Goal: Task Accomplishment & Management: Manage account settings

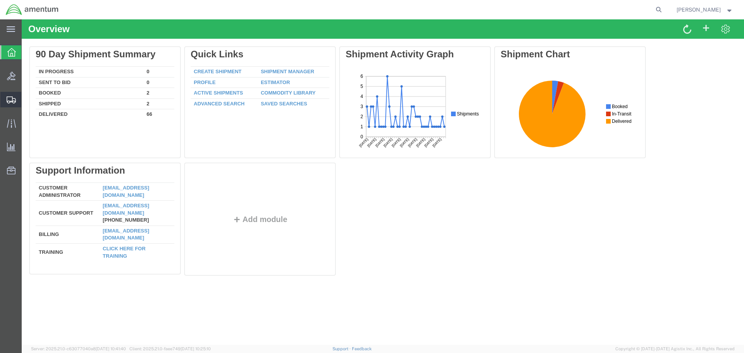
click at [0, 0] on span "Shipment Manager" at bounding box center [0, 0] width 0 height 0
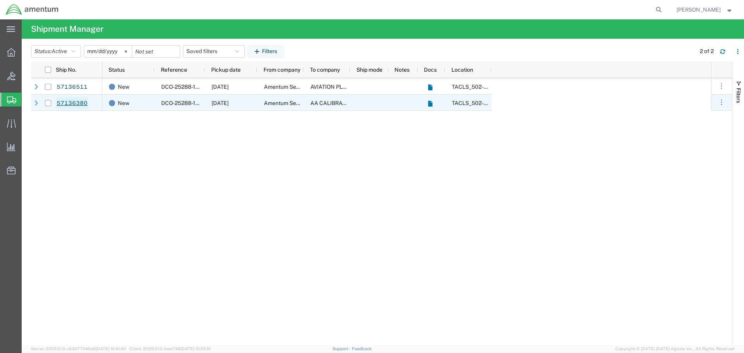
click at [76, 103] on link "57136380" at bounding box center [72, 103] width 32 height 12
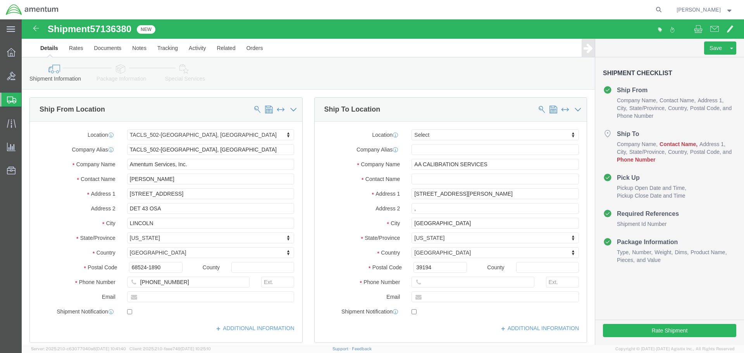
select select "42686"
select select
click button "Rate Shipment"
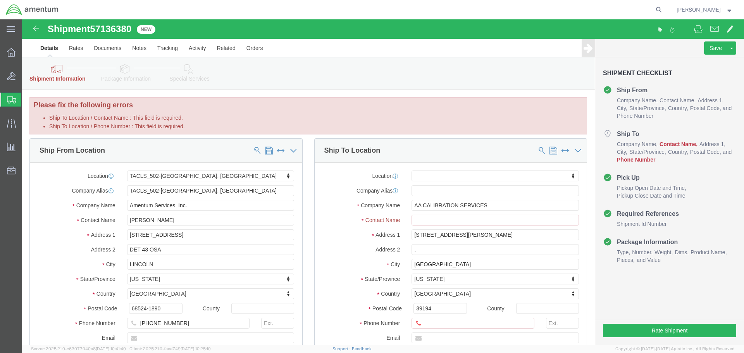
click at [721, 11] on span "Mark Kreutzer" at bounding box center [704, 9] width 57 height 9
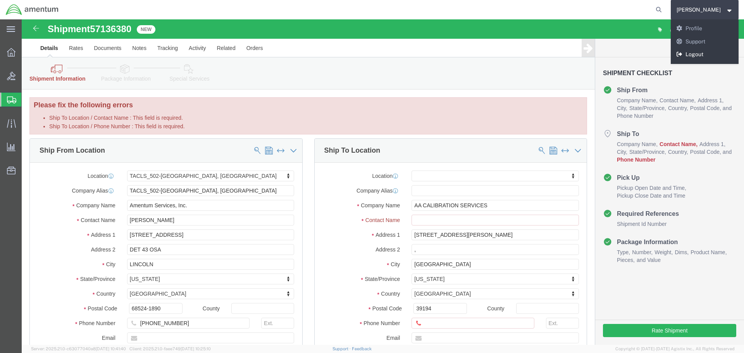
click at [705, 53] on link "Logout" at bounding box center [704, 54] width 68 height 13
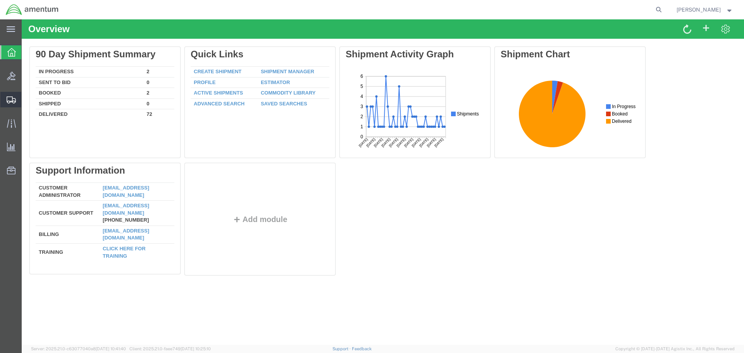
click at [0, 0] on span "Shipment Manager" at bounding box center [0, 0] width 0 height 0
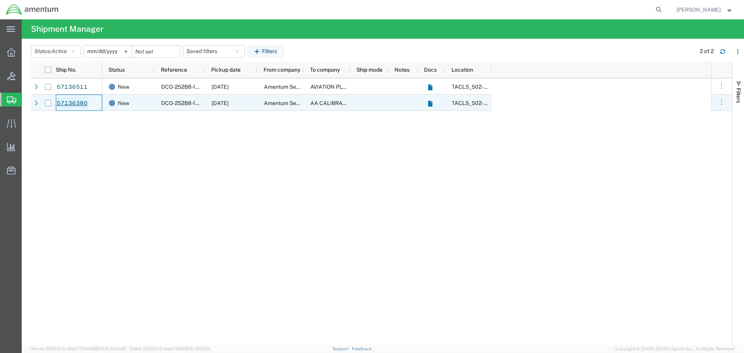
click at [75, 106] on link "57136380" at bounding box center [72, 103] width 32 height 12
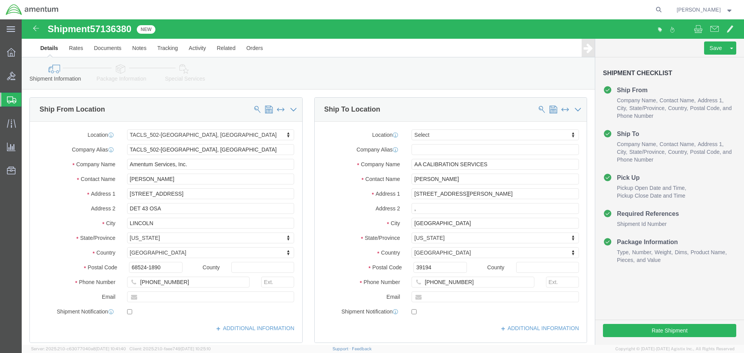
select select "42686"
select select
click button "Rate Shipment"
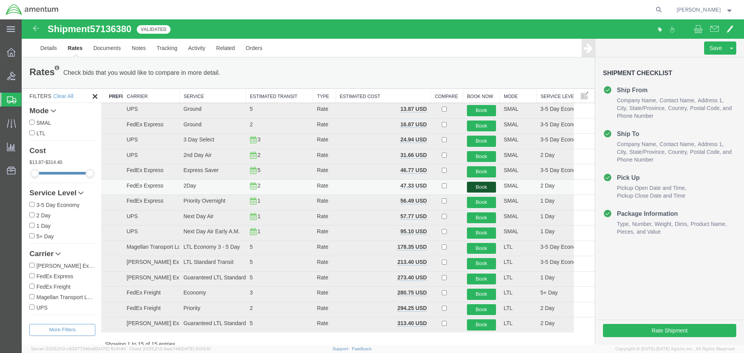
click at [475, 187] on button "Book" at bounding box center [481, 187] width 29 height 11
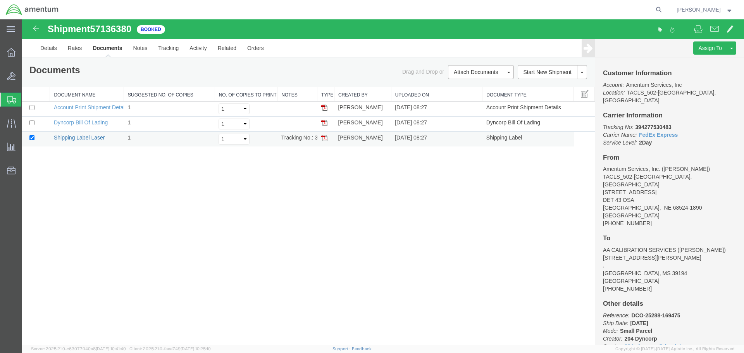
click at [71, 139] on link "Shipping Label Laser" at bounding box center [79, 137] width 51 height 6
drag, startPoint x: 90, startPoint y: 123, endPoint x: 661, endPoint y: 66, distance: 574.4
click at [90, 123] on link "Dyncorp Bill Of Lading" at bounding box center [81, 122] width 54 height 6
drag, startPoint x: 92, startPoint y: 107, endPoint x: 692, endPoint y: 77, distance: 601.1
click at [92, 107] on link "Account Print Shipment Details" at bounding box center [91, 107] width 75 height 6
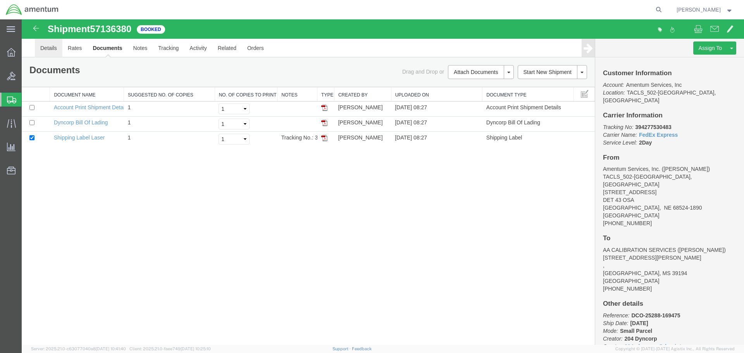
click at [50, 50] on link "Details" at bounding box center [48, 48] width 27 height 19
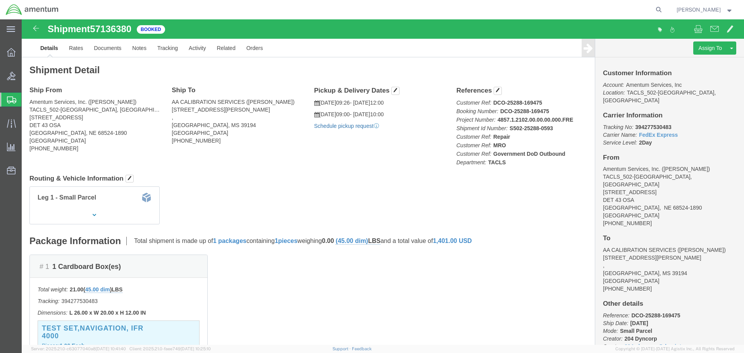
click link "Schedule pickup request"
click at [0, 0] on span "Create Shipment" at bounding box center [0, 0] width 0 height 0
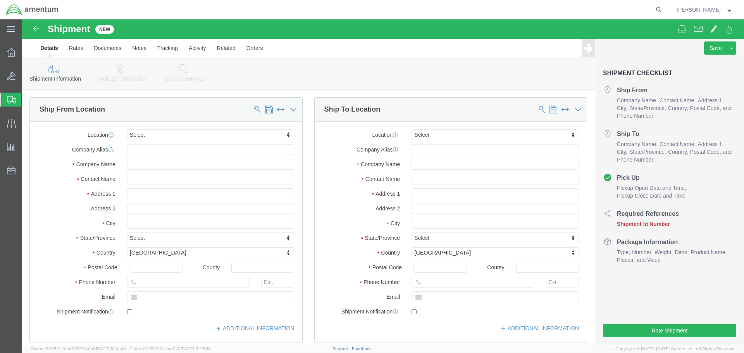
click at [0, 0] on span "Shipment Manager" at bounding box center [0, 0] width 0 height 0
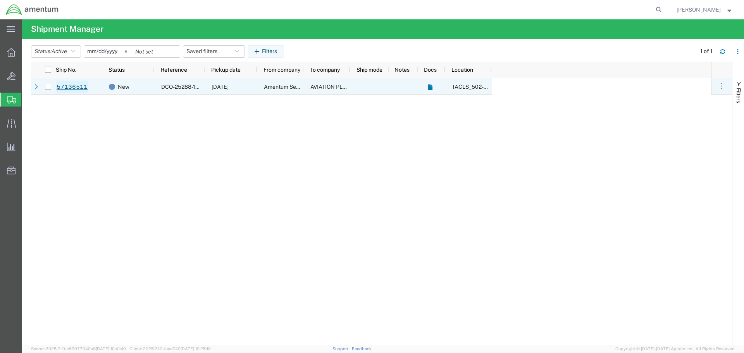
click at [69, 84] on link "57136511" at bounding box center [72, 87] width 32 height 12
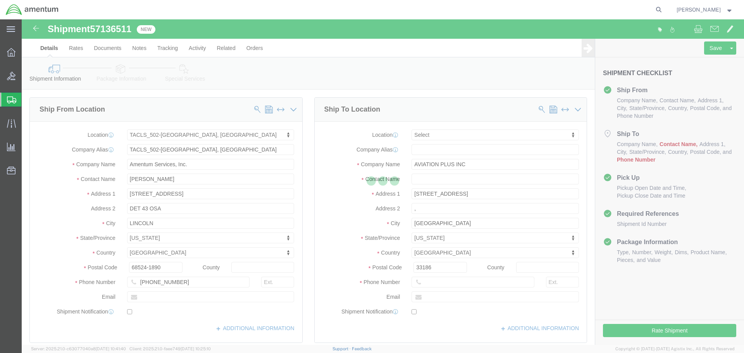
select select "42686"
select select
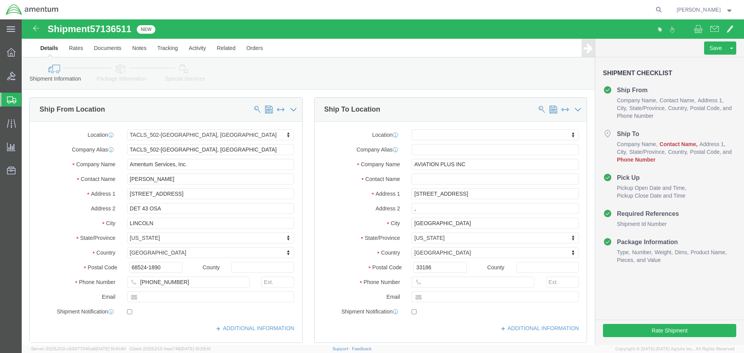
click at [727, 11] on strong "button" at bounding box center [729, 9] width 7 height 3
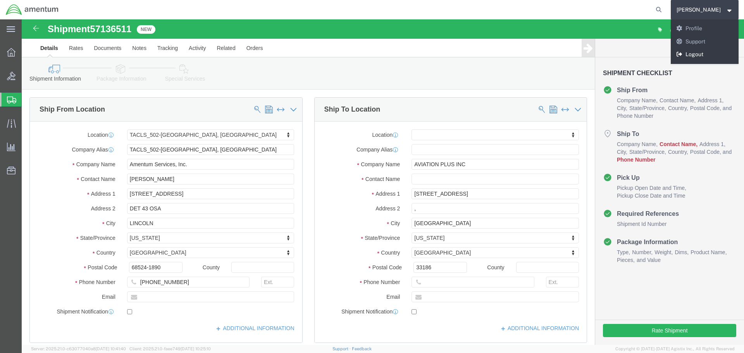
click at [701, 52] on link "Logout" at bounding box center [704, 54] width 68 height 13
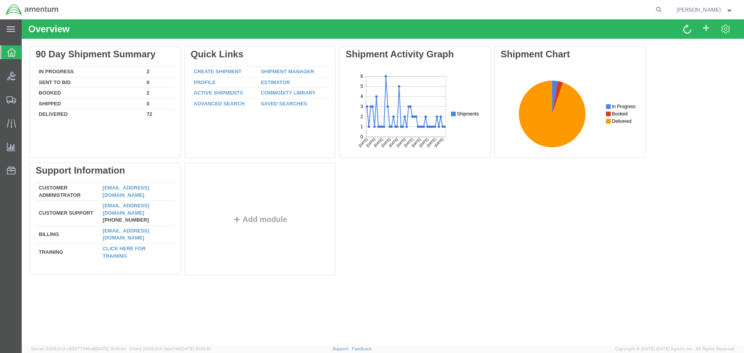
click at [708, 9] on span "Mark Kreutzer" at bounding box center [698, 9] width 44 height 9
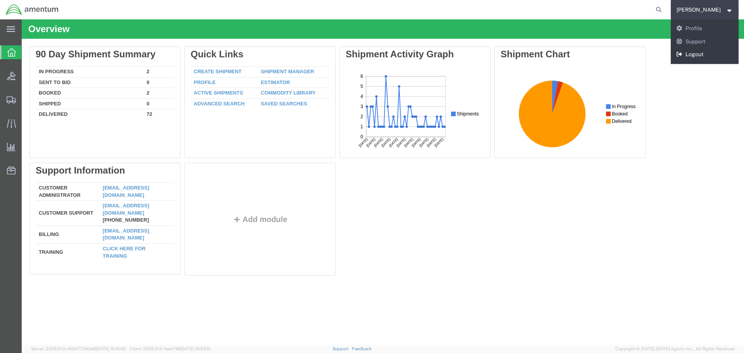
click at [699, 56] on link "Logout" at bounding box center [704, 54] width 68 height 13
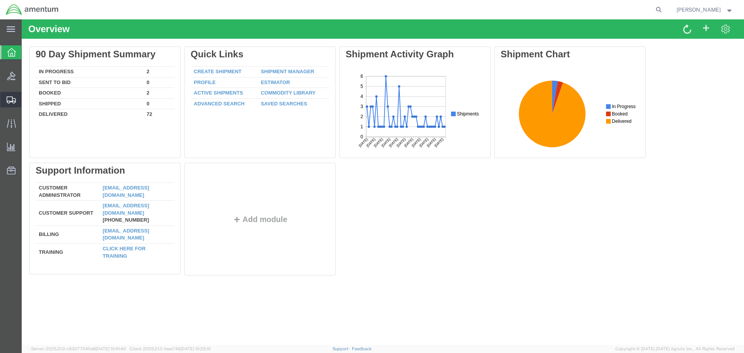
click at [0, 0] on span "Shipment Manager" at bounding box center [0, 0] width 0 height 0
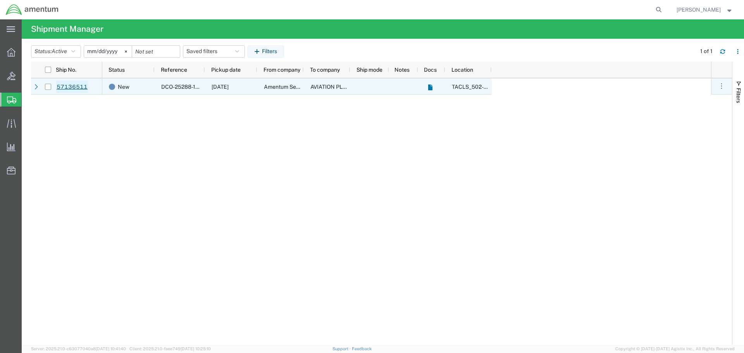
click at [67, 87] on link "57136511" at bounding box center [72, 87] width 32 height 12
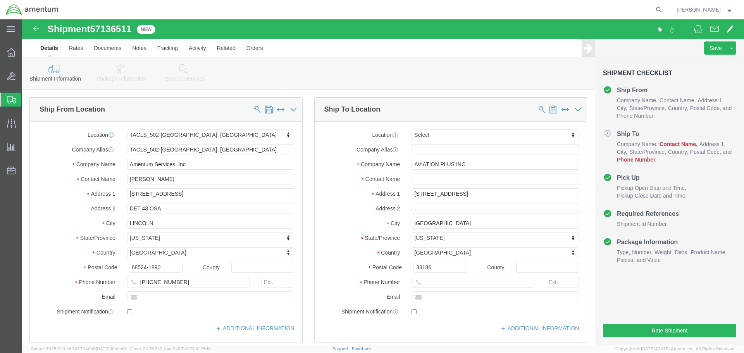
select select "42686"
select select
click at [723, 10] on span "Mark Kreutzer" at bounding box center [704, 9] width 57 height 9
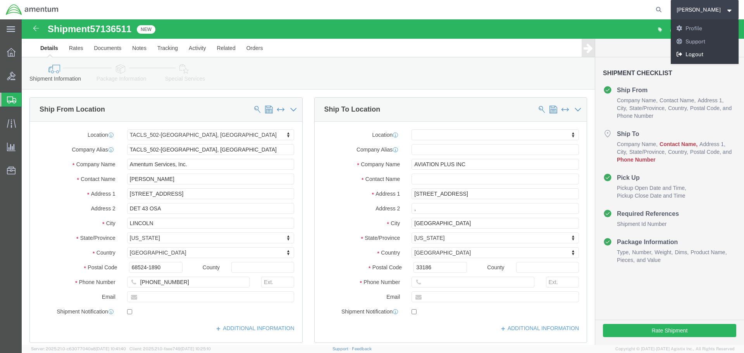
click at [698, 54] on link "Logout" at bounding box center [704, 54] width 68 height 13
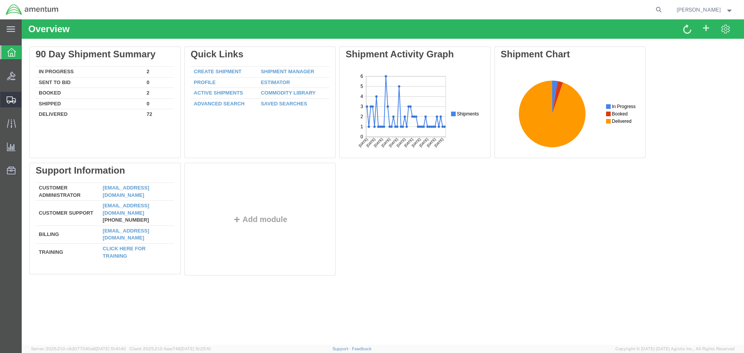
click at [0, 0] on span "Shipment Manager" at bounding box center [0, 0] width 0 height 0
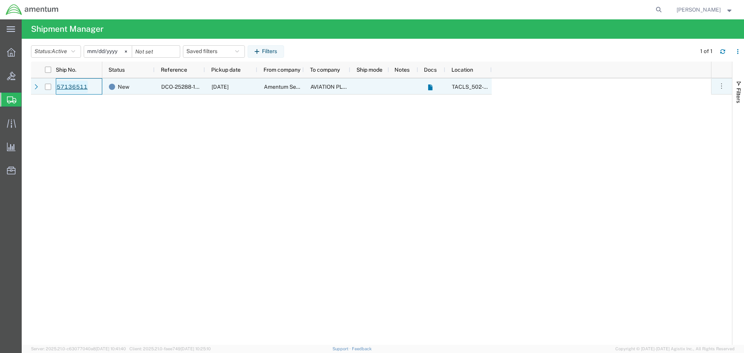
click at [71, 85] on link "57136511" at bounding box center [72, 87] width 32 height 12
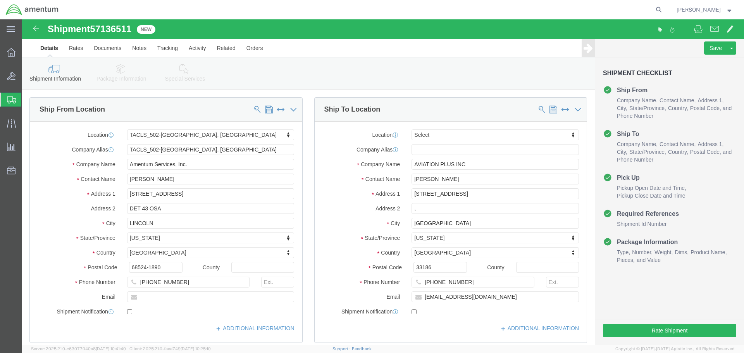
select select "42686"
select select
click button "Rate Shipment"
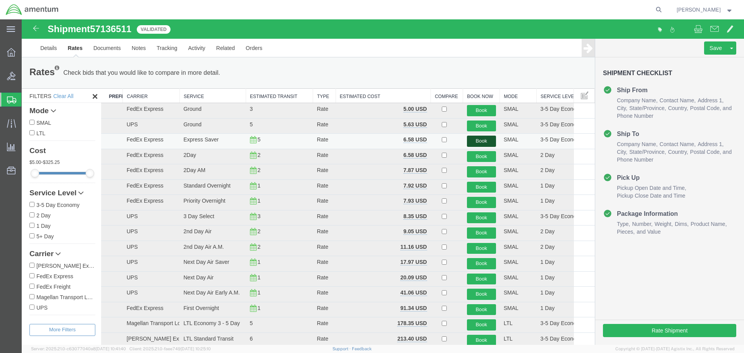
click at [475, 139] on button "Book" at bounding box center [481, 141] width 29 height 11
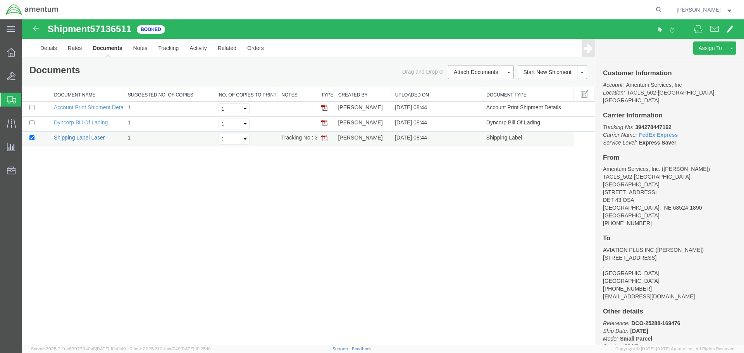
click at [75, 137] on link "Shipping Label Laser" at bounding box center [79, 137] width 51 height 6
drag, startPoint x: 96, startPoint y: 123, endPoint x: 639, endPoint y: 101, distance: 543.4
click at [96, 123] on link "Dyncorp Bill Of Lading" at bounding box center [81, 122] width 54 height 6
click at [101, 107] on link "Account Print Shipment Details" at bounding box center [91, 107] width 75 height 6
click at [46, 46] on link "Details" at bounding box center [48, 48] width 27 height 19
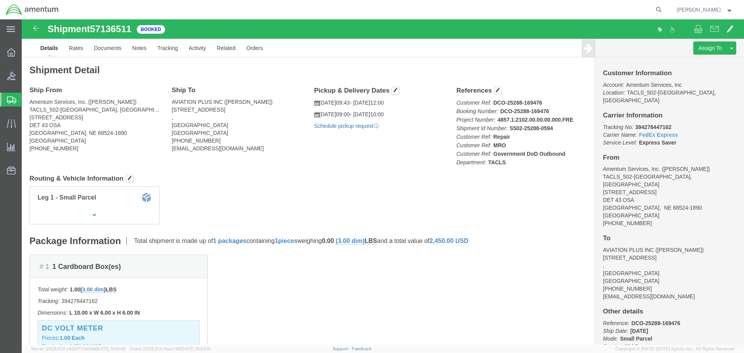
click link "Schedule pickup request"
click at [694, 9] on span "Mark Kreutzer" at bounding box center [698, 9] width 44 height 9
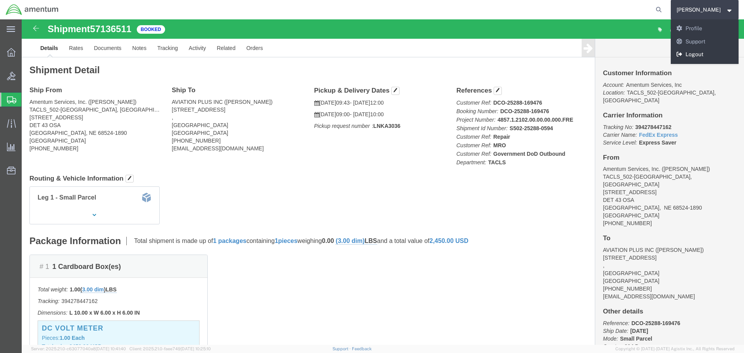
click at [702, 50] on link "Logout" at bounding box center [704, 54] width 68 height 13
